Goal: Information Seeking & Learning: Understand process/instructions

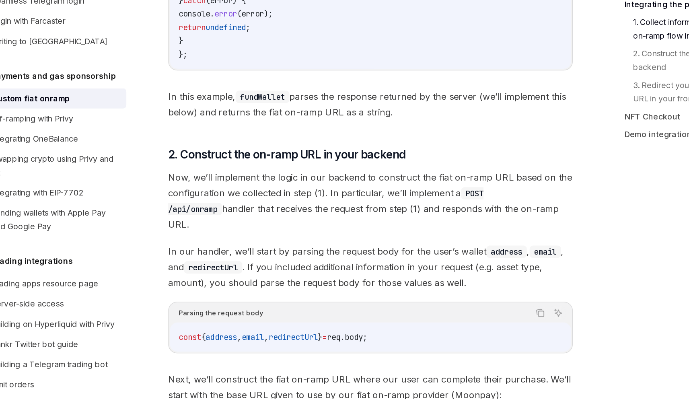
scroll to position [1456, 0]
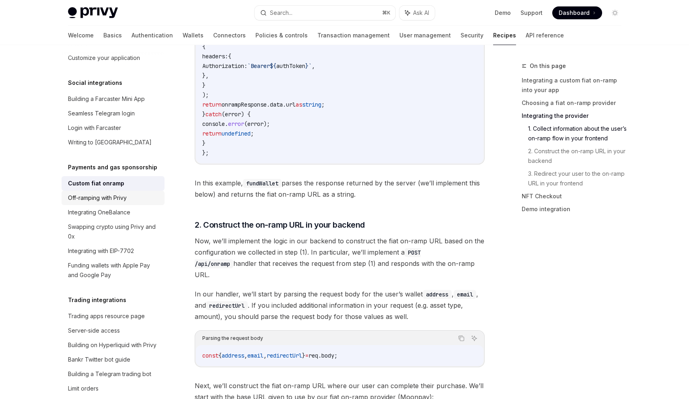
click at [107, 203] on div "Off-ramping with Privy" at bounding box center [97, 198] width 59 height 10
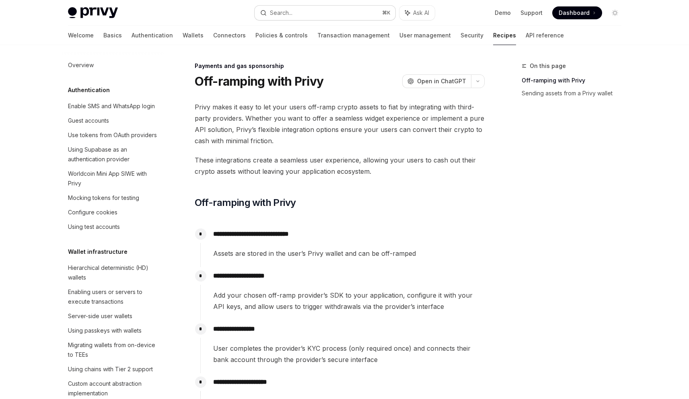
click at [296, 12] on button "Search... ⌘ K" at bounding box center [325, 13] width 141 height 14
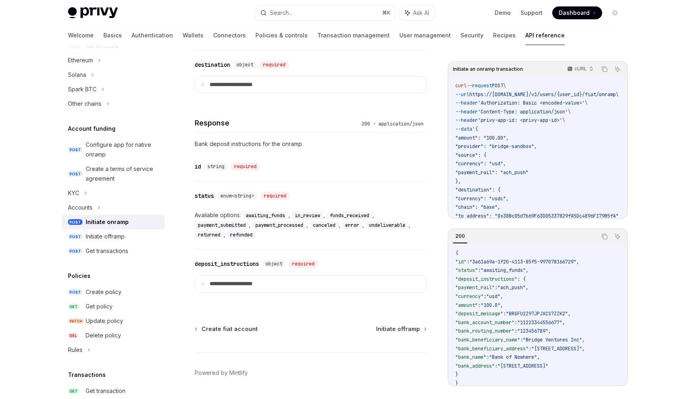
scroll to position [535, 0]
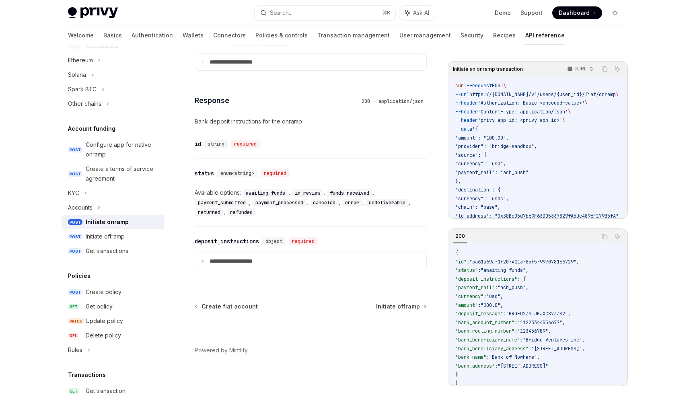
click at [86, 215] on link "POST Initiate onramp" at bounding box center [113, 222] width 103 height 14
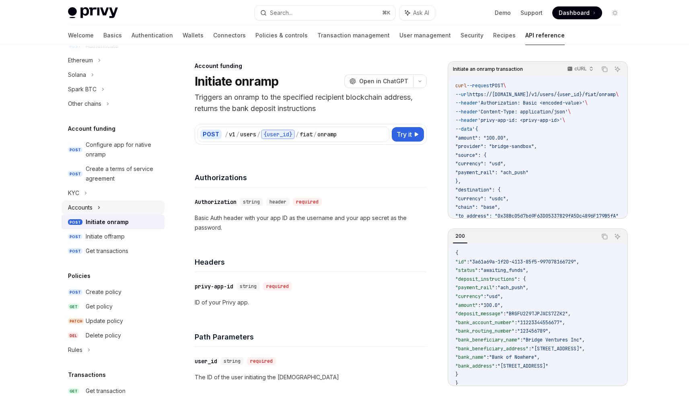
click at [86, 211] on div "Accounts" at bounding box center [80, 208] width 25 height 10
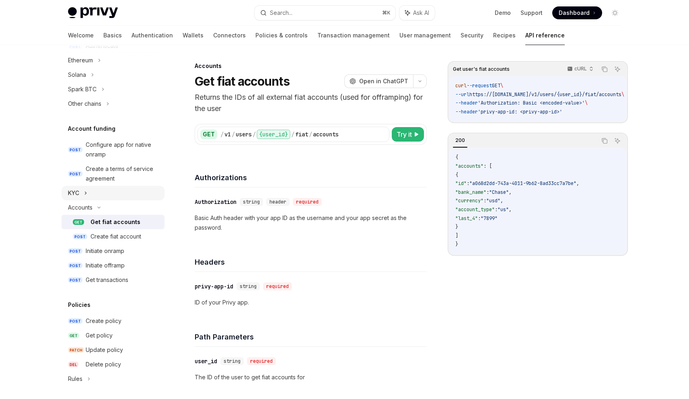
click at [90, 195] on div "KYC" at bounding box center [113, 193] width 103 height 14
type textarea "*"
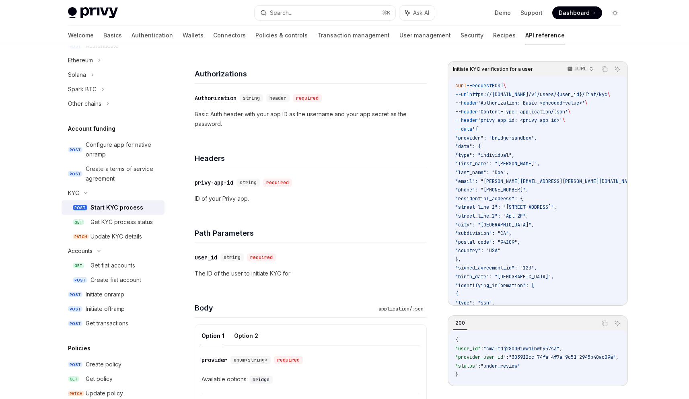
scroll to position [111, 0]
